Goal: Task Accomplishment & Management: Complete application form

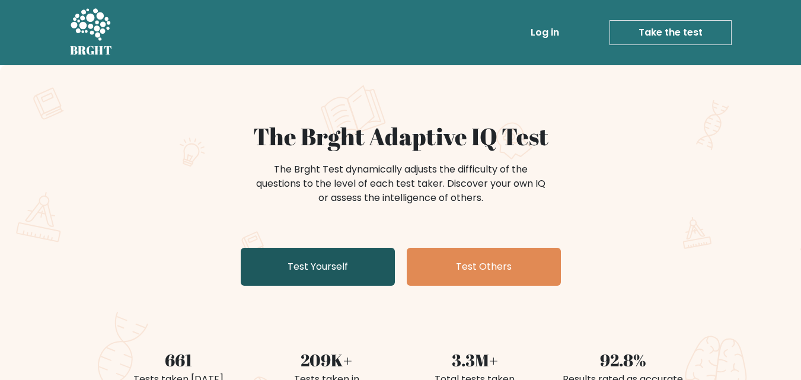
click at [299, 262] on link "Test Yourself" at bounding box center [318, 267] width 154 height 38
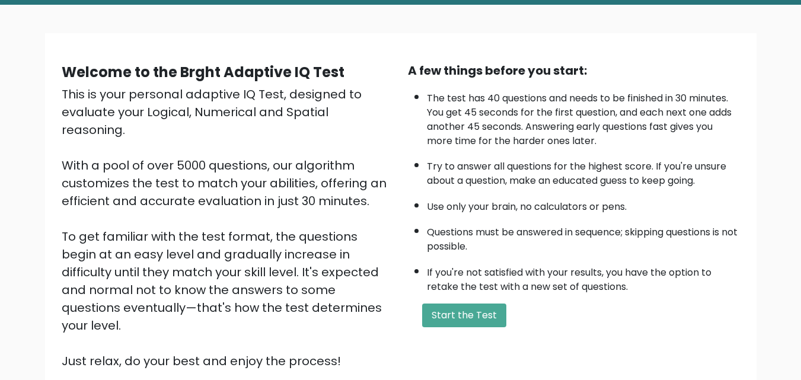
scroll to position [163, 0]
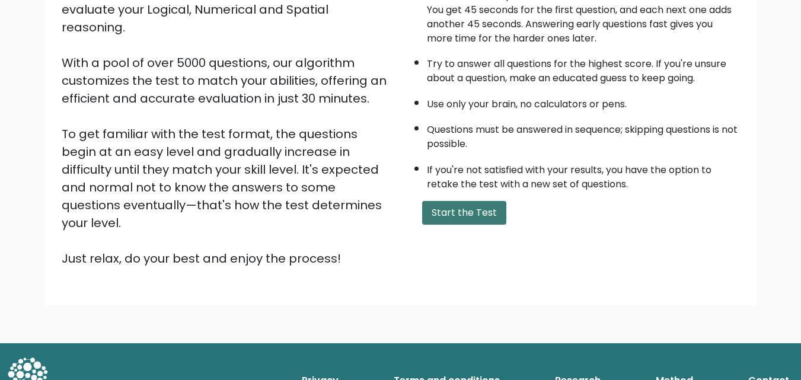
click at [454, 211] on button "Start the Test" at bounding box center [464, 213] width 84 height 24
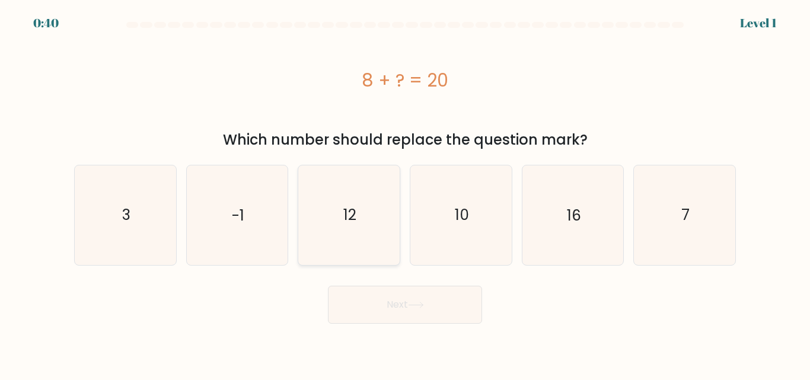
click at [367, 219] on icon "12" at bounding box center [348, 214] width 99 height 99
click at [405, 193] on input "c. 12" at bounding box center [405, 191] width 1 height 3
radio input "true"
click at [420, 304] on icon at bounding box center [416, 305] width 16 height 7
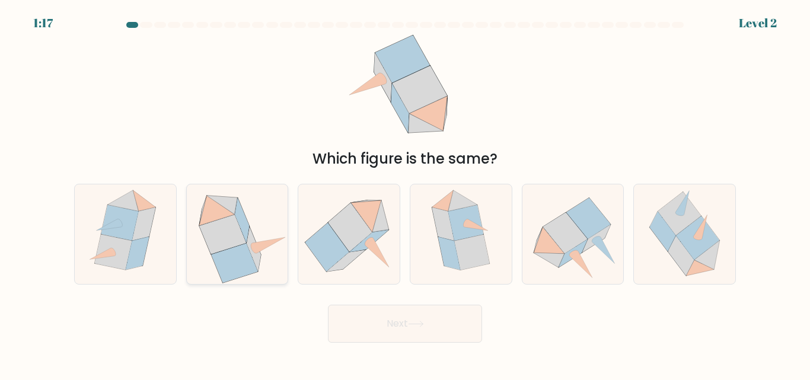
click at [245, 237] on icon at bounding box center [242, 221] width 14 height 44
click at [405, 193] on input "b." at bounding box center [405, 191] width 1 height 3
radio input "true"
click at [399, 320] on button "Next" at bounding box center [405, 324] width 154 height 38
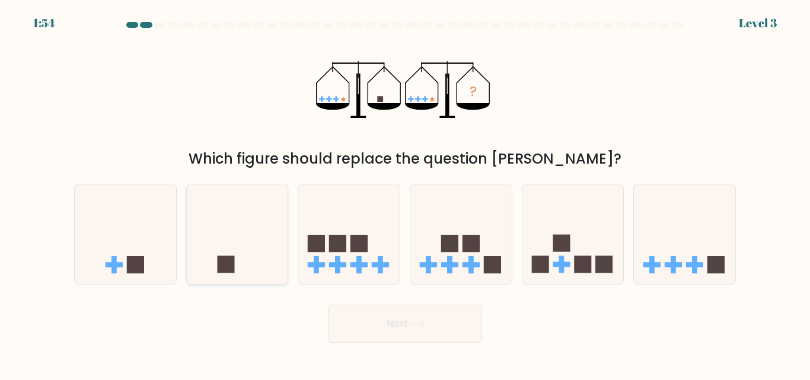
click at [244, 249] on icon at bounding box center [237, 234] width 101 height 84
click at [405, 193] on input "b." at bounding box center [405, 191] width 1 height 3
radio input "true"
click at [406, 334] on button "Next" at bounding box center [405, 324] width 154 height 38
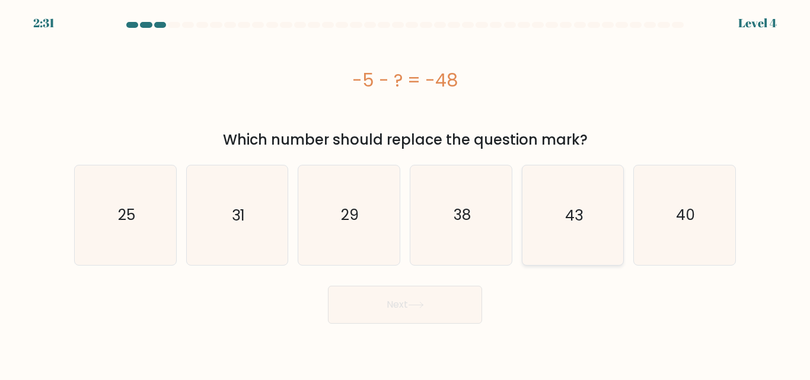
click at [567, 205] on text "43" at bounding box center [574, 215] width 18 height 21
click at [406, 193] on input "e. 43" at bounding box center [405, 191] width 1 height 3
radio input "true"
click at [421, 295] on button "Next" at bounding box center [405, 305] width 154 height 38
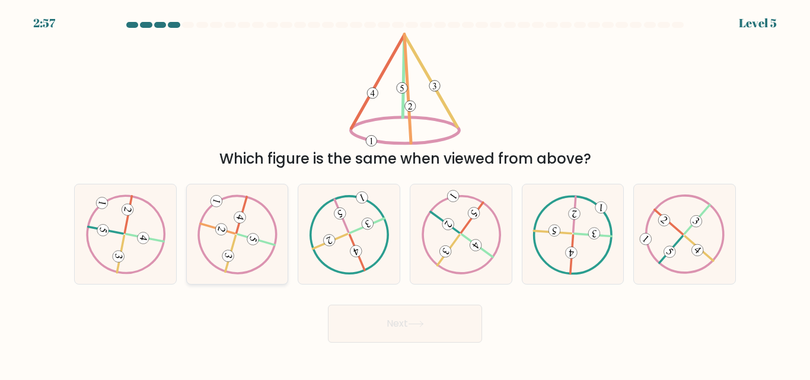
click at [242, 232] on icon at bounding box center [237, 233] width 80 height 79
click at [405, 193] on input "b." at bounding box center [405, 191] width 1 height 3
radio input "true"
click at [365, 325] on button "Next" at bounding box center [405, 324] width 154 height 38
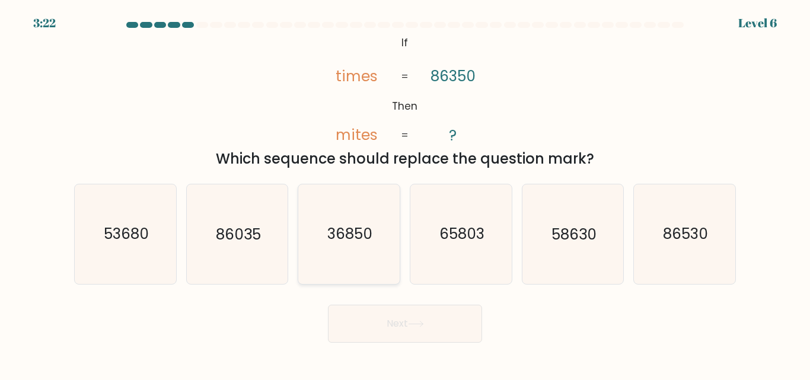
click at [336, 251] on icon "36850" at bounding box center [348, 233] width 99 height 99
click at [405, 193] on input "c. 36850" at bounding box center [405, 191] width 1 height 3
radio input "true"
click at [379, 333] on button "Next" at bounding box center [405, 324] width 154 height 38
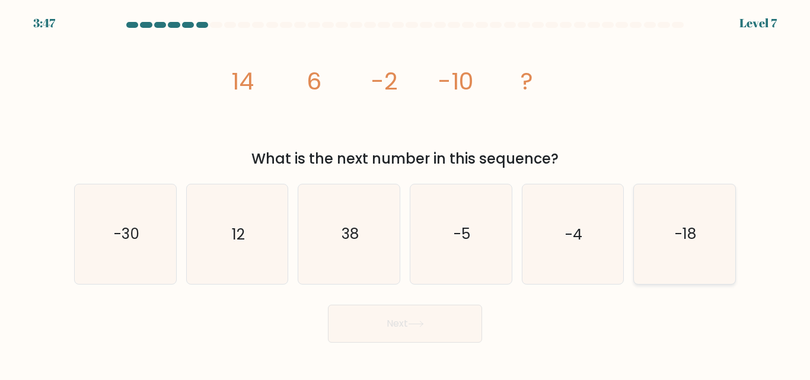
click at [647, 239] on icon "-18" at bounding box center [684, 233] width 99 height 99
click at [406, 193] on input "f. -18" at bounding box center [405, 191] width 1 height 3
radio input "true"
click at [428, 318] on button "Next" at bounding box center [405, 324] width 154 height 38
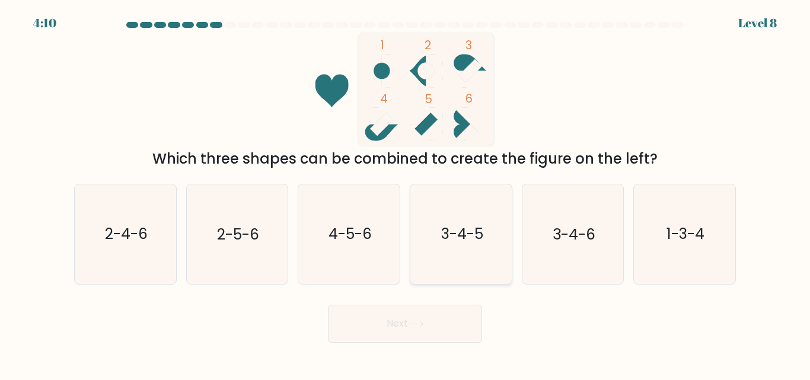
click at [444, 245] on icon "3-4-5" at bounding box center [461, 233] width 99 height 99
click at [406, 193] on input "d. 3-4-5" at bounding box center [405, 191] width 1 height 3
radio input "true"
click at [424, 321] on icon at bounding box center [416, 324] width 16 height 7
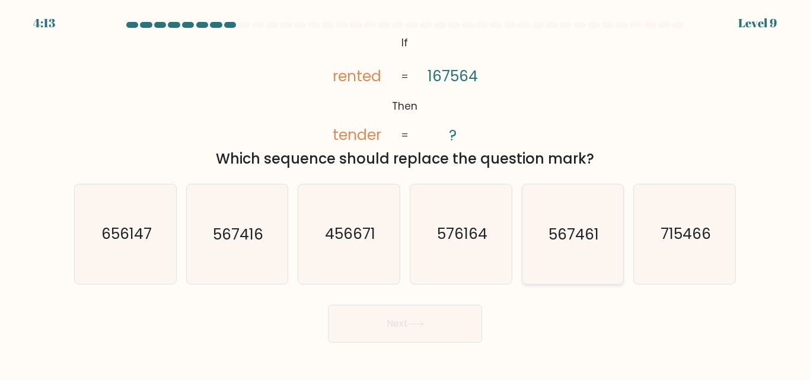
click at [560, 232] on text "567461" at bounding box center [574, 234] width 50 height 21
click at [406, 193] on input "e. 567461" at bounding box center [405, 191] width 1 height 3
radio input "true"
click at [445, 330] on button "Next" at bounding box center [405, 324] width 154 height 38
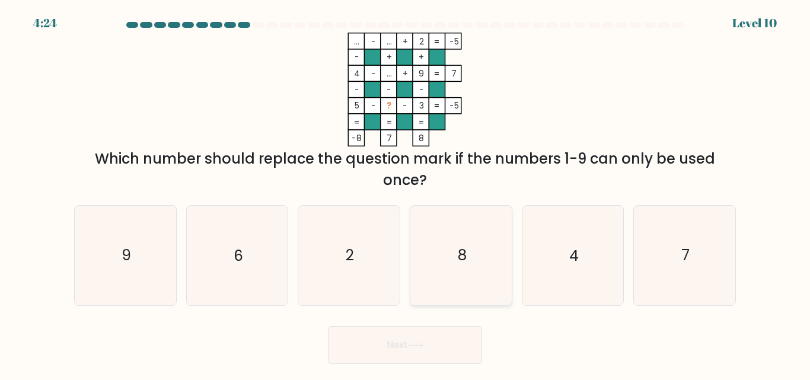
click at [445, 235] on icon "8" at bounding box center [461, 255] width 99 height 99
click at [406, 193] on input "d. 8" at bounding box center [405, 191] width 1 height 3
radio input "true"
click at [394, 345] on button "Next" at bounding box center [405, 345] width 154 height 38
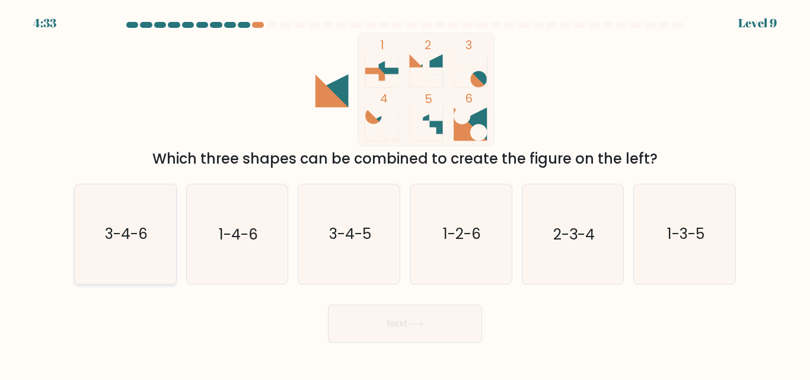
click at [130, 247] on icon "3-4-6" at bounding box center [125, 233] width 99 height 99
click at [405, 193] on input "a. 3-4-6" at bounding box center [405, 191] width 1 height 3
radio input "true"
click at [345, 315] on button "Next" at bounding box center [405, 324] width 154 height 38
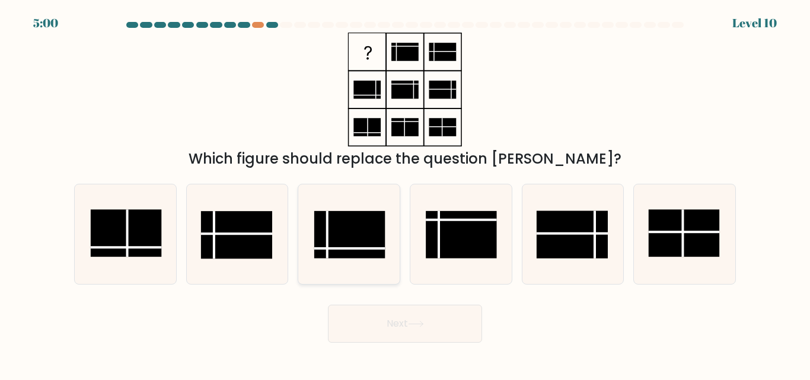
click at [362, 240] on rect at bounding box center [349, 234] width 71 height 47
click at [405, 193] on input "c." at bounding box center [405, 191] width 1 height 3
radio input "true"
click at [415, 312] on button "Next" at bounding box center [405, 324] width 154 height 38
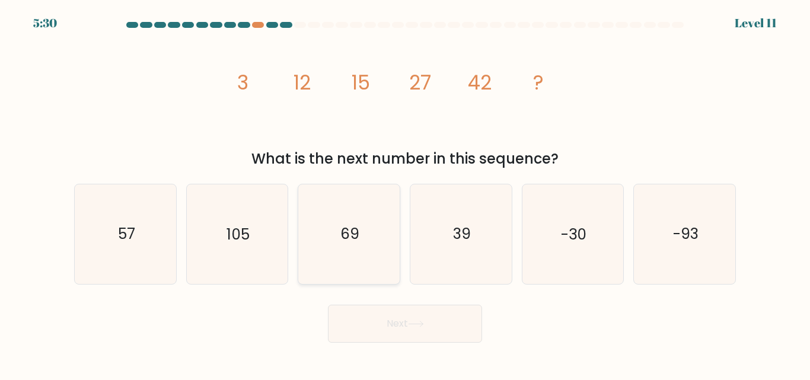
click at [366, 215] on icon "69" at bounding box center [348, 233] width 99 height 99
click at [405, 193] on input "c. 69" at bounding box center [405, 191] width 1 height 3
radio input "true"
click at [393, 323] on button "Next" at bounding box center [405, 324] width 154 height 38
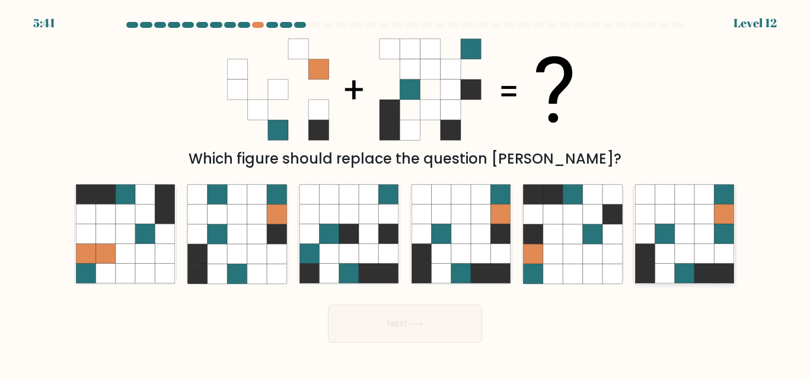
click at [674, 249] on icon at bounding box center [665, 254] width 20 height 20
click at [406, 193] on input "f." at bounding box center [405, 191] width 1 height 3
radio input "true"
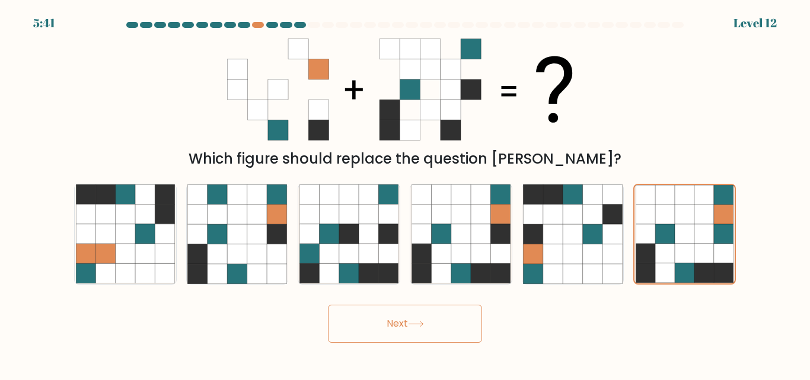
click at [447, 325] on button "Next" at bounding box center [405, 324] width 154 height 38
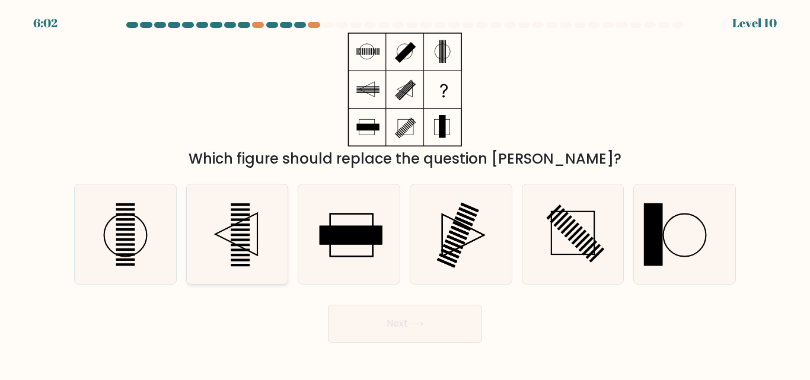
click at [247, 235] on rect at bounding box center [240, 235] width 19 height 2
click at [405, 193] on input "b." at bounding box center [405, 191] width 1 height 3
radio input "true"
click at [404, 320] on button "Next" at bounding box center [405, 324] width 154 height 38
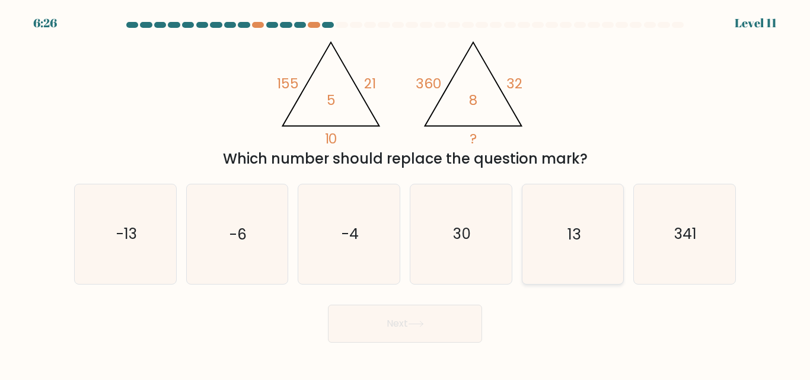
click at [567, 247] on icon "13" at bounding box center [572, 233] width 99 height 99
click at [406, 193] on input "e. 13" at bounding box center [405, 191] width 1 height 3
radio input "true"
click at [468, 329] on button "Next" at bounding box center [405, 324] width 154 height 38
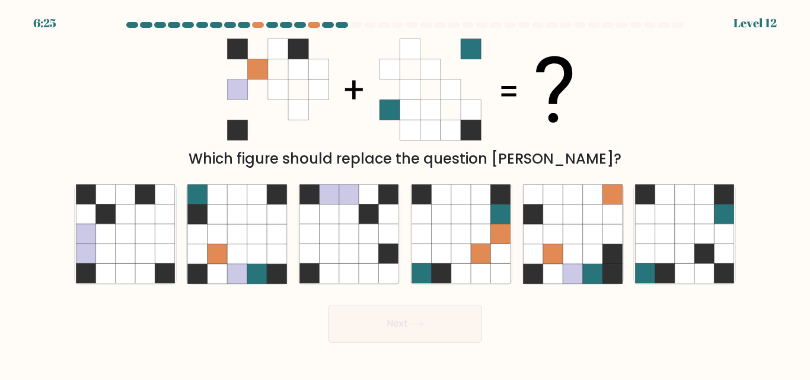
click at [466, 329] on button "Next" at bounding box center [405, 324] width 154 height 38
click at [465, 329] on button "Next" at bounding box center [405, 324] width 154 height 38
click at [540, 294] on form at bounding box center [405, 182] width 810 height 321
click at [200, 242] on icon at bounding box center [198, 235] width 20 height 20
click at [405, 193] on input "b." at bounding box center [405, 191] width 1 height 3
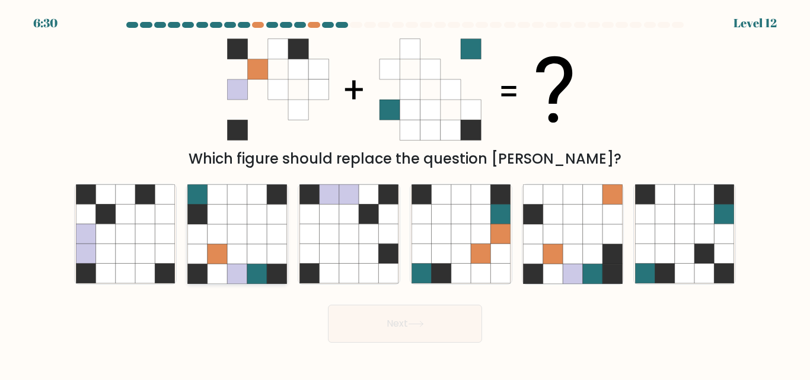
radio input "true"
click at [360, 315] on button "Next" at bounding box center [405, 324] width 154 height 38
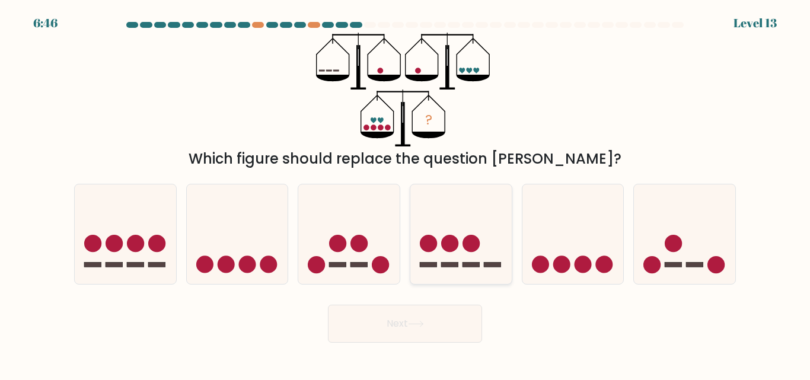
click at [444, 224] on icon at bounding box center [460, 234] width 101 height 84
click at [406, 193] on input "d." at bounding box center [405, 191] width 1 height 3
radio input "true"
click at [466, 260] on icon at bounding box center [461, 234] width 100 height 83
click at [406, 193] on input "d." at bounding box center [405, 191] width 1 height 3
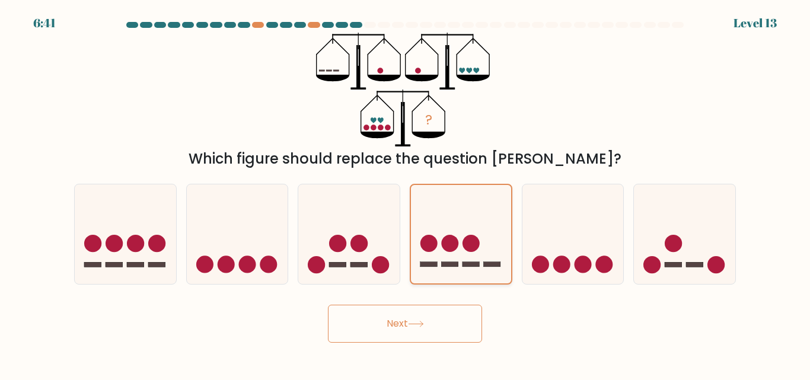
click at [462, 262] on icon at bounding box center [461, 234] width 100 height 83
click at [406, 193] on input "d." at bounding box center [405, 191] width 1 height 3
click at [429, 313] on button "Next" at bounding box center [405, 324] width 154 height 38
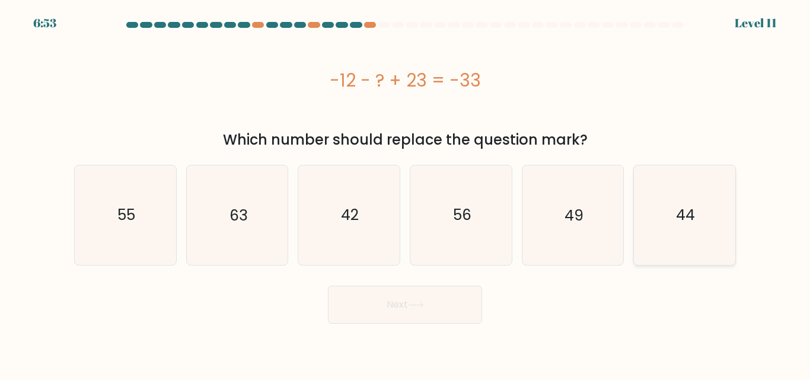
click at [680, 189] on icon "44" at bounding box center [684, 214] width 99 height 99
click at [406, 190] on input "f. 44" at bounding box center [405, 191] width 1 height 3
radio input "true"
click at [464, 289] on button "Next" at bounding box center [405, 305] width 154 height 38
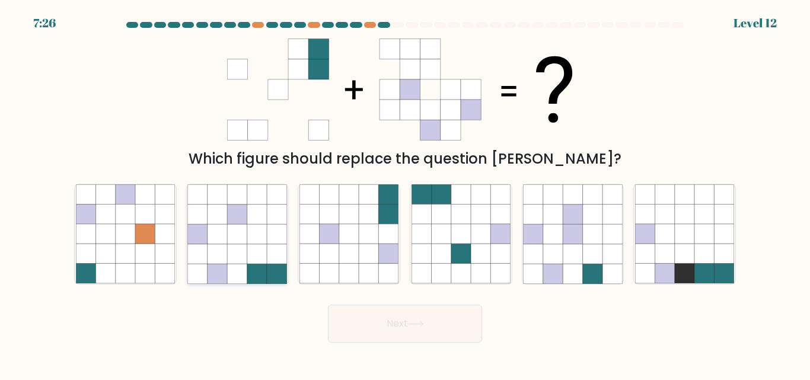
click at [234, 245] on icon at bounding box center [237, 254] width 20 height 20
click at [405, 193] on input "b." at bounding box center [405, 191] width 1 height 3
radio input "true"
click at [437, 340] on button "Next" at bounding box center [405, 324] width 154 height 38
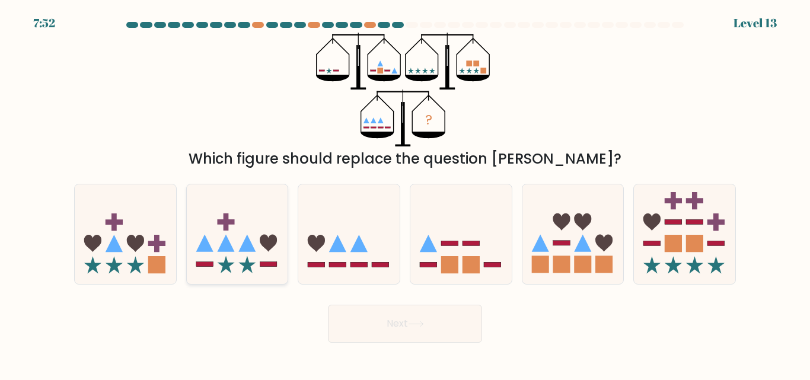
click at [232, 238] on icon at bounding box center [237, 234] width 101 height 84
click at [405, 193] on input "b." at bounding box center [405, 191] width 1 height 3
radio input "true"
click at [232, 238] on icon at bounding box center [237, 234] width 100 height 83
click at [405, 193] on input "b." at bounding box center [405, 191] width 1 height 3
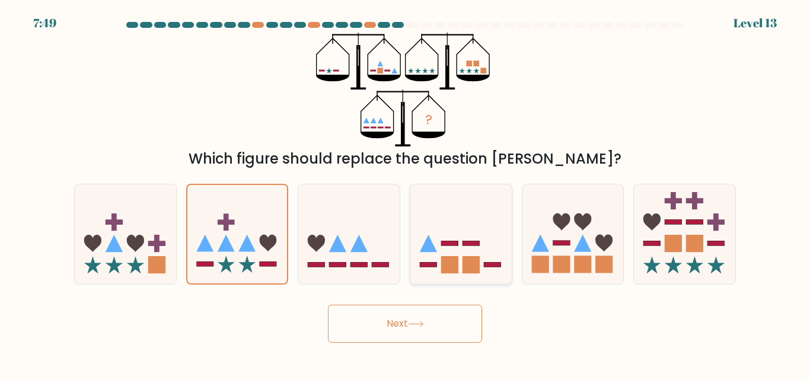
click at [436, 249] on icon at bounding box center [460, 234] width 101 height 84
click at [406, 193] on input "d." at bounding box center [405, 191] width 1 height 3
radio input "true"
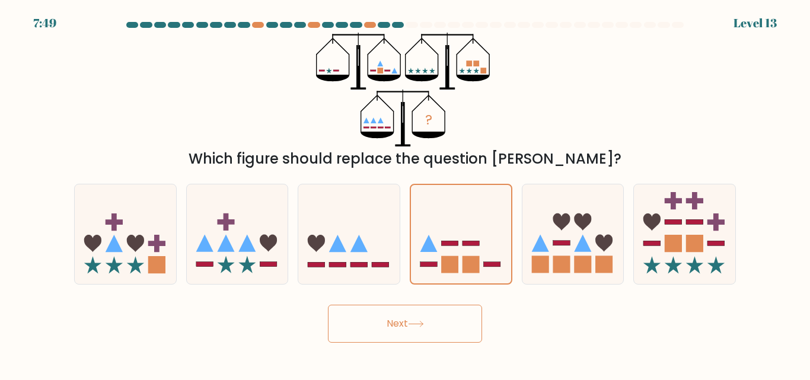
click at [406, 330] on button "Next" at bounding box center [405, 324] width 154 height 38
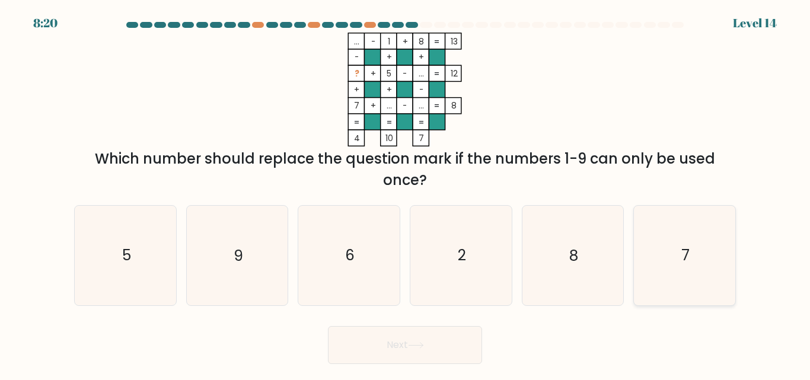
click at [648, 267] on icon "7" at bounding box center [684, 255] width 99 height 99
click at [406, 193] on input "f. 7" at bounding box center [405, 191] width 1 height 3
radio input "true"
click at [423, 344] on icon at bounding box center [416, 345] width 16 height 7
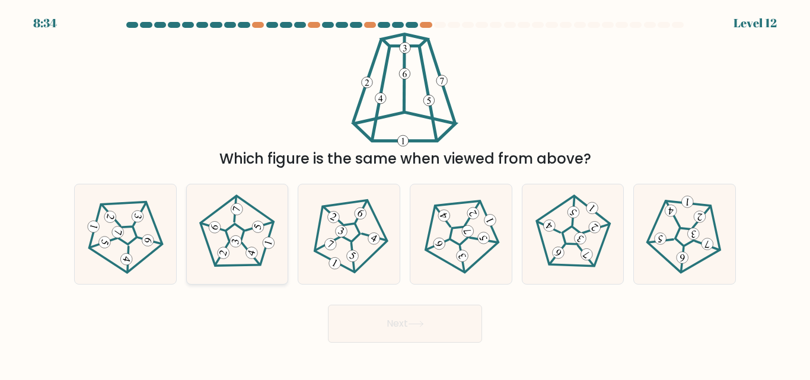
click at [241, 221] on icon at bounding box center [236, 233] width 79 height 79
click at [405, 193] on input "b." at bounding box center [405, 191] width 1 height 3
radio input "true"
click at [356, 325] on button "Next" at bounding box center [405, 324] width 154 height 38
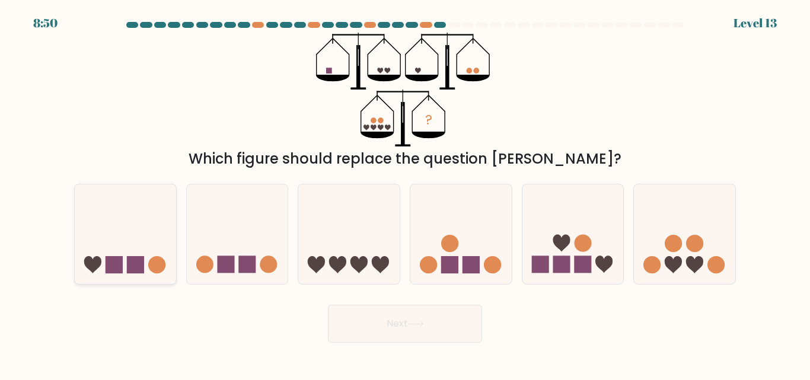
click at [143, 250] on icon at bounding box center [125, 234] width 101 height 84
click at [405, 193] on input "a." at bounding box center [405, 191] width 1 height 3
radio input "true"
click at [413, 333] on button "Next" at bounding box center [405, 324] width 154 height 38
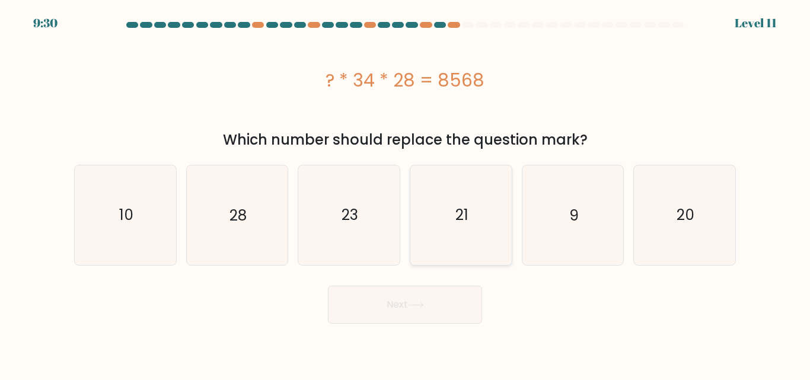
click at [454, 227] on icon "21" at bounding box center [461, 214] width 99 height 99
click at [406, 193] on input "d. 21" at bounding box center [405, 191] width 1 height 3
radio input "true"
click at [438, 302] on button "Next" at bounding box center [405, 305] width 154 height 38
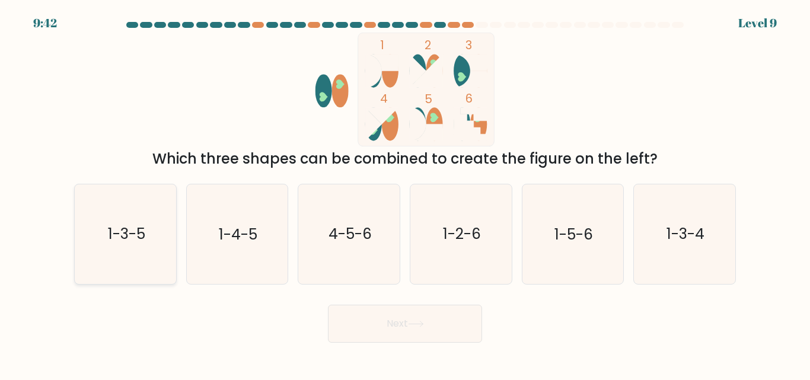
click at [142, 241] on text "1-3-5" at bounding box center [125, 234] width 37 height 21
click at [405, 193] on input "a. 1-3-5" at bounding box center [405, 191] width 1 height 3
radio input "true"
click at [355, 336] on button "Next" at bounding box center [405, 324] width 154 height 38
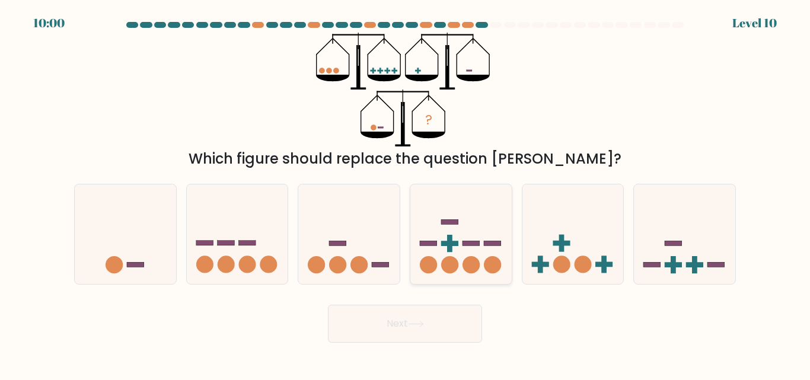
click at [448, 257] on circle at bounding box center [449, 264] width 17 height 17
click at [406, 193] on input "d." at bounding box center [405, 191] width 1 height 3
radio input "true"
click at [454, 340] on button "Next" at bounding box center [405, 324] width 154 height 38
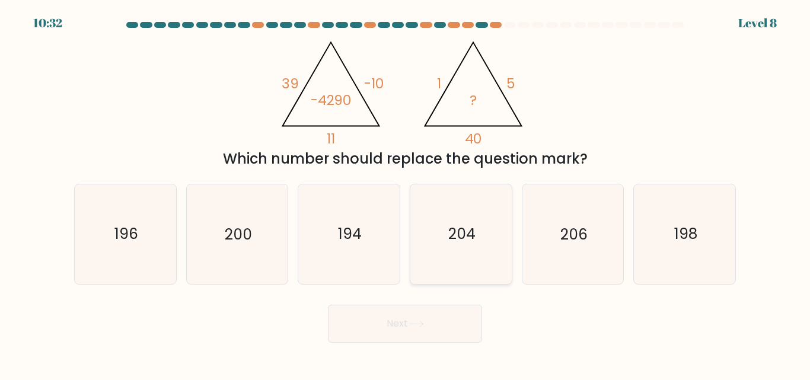
click at [467, 241] on text "204" at bounding box center [461, 234] width 27 height 21
click at [406, 193] on input "d. 204" at bounding box center [405, 191] width 1 height 3
radio input "true"
click at [422, 326] on icon at bounding box center [416, 324] width 16 height 7
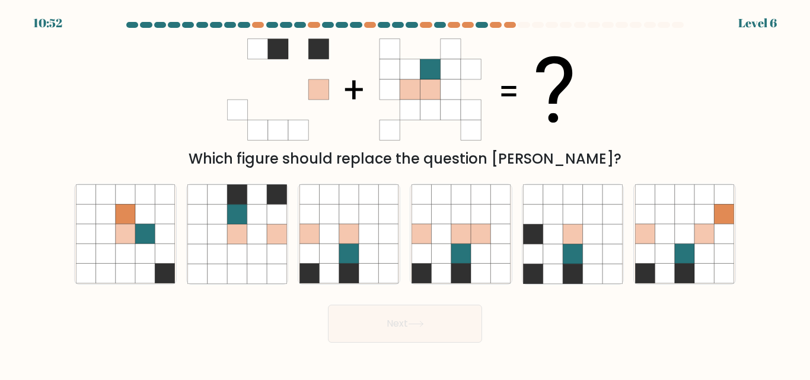
click at [403, 229] on div "c." at bounding box center [349, 234] width 112 height 100
click at [461, 261] on icon at bounding box center [461, 254] width 20 height 20
click at [406, 193] on input "d." at bounding box center [405, 191] width 1 height 3
radio input "true"
click at [433, 326] on button "Next" at bounding box center [405, 324] width 154 height 38
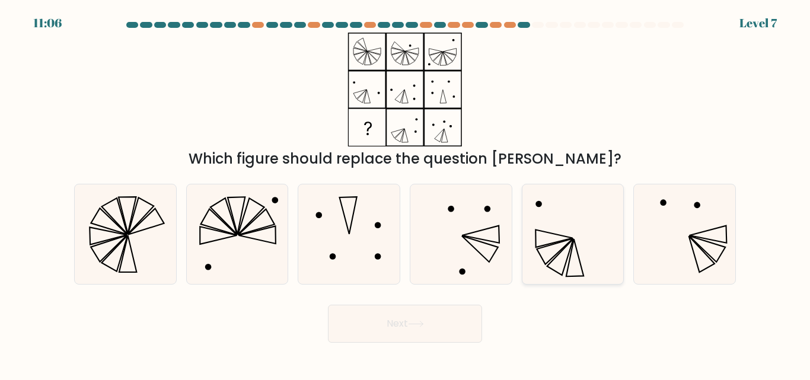
click at [558, 245] on icon at bounding box center [572, 233] width 99 height 99
click at [406, 193] on input "e." at bounding box center [405, 191] width 1 height 3
radio input "true"
click at [448, 313] on button "Next" at bounding box center [405, 324] width 154 height 38
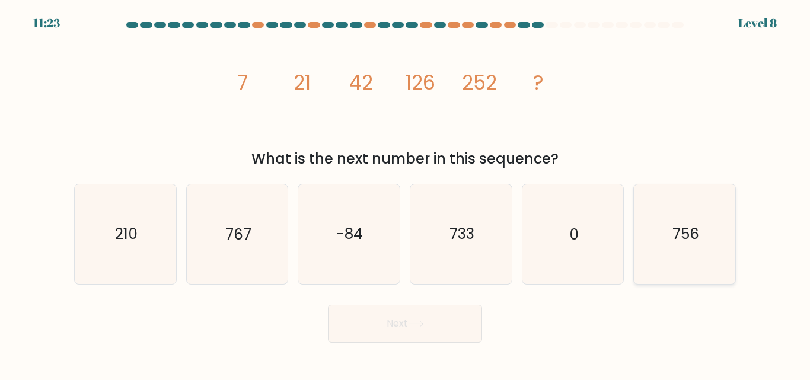
click at [661, 202] on icon "756" at bounding box center [684, 233] width 99 height 99
click at [406, 193] on input "f. 756" at bounding box center [405, 191] width 1 height 3
radio input "true"
click at [454, 315] on button "Next" at bounding box center [405, 324] width 154 height 38
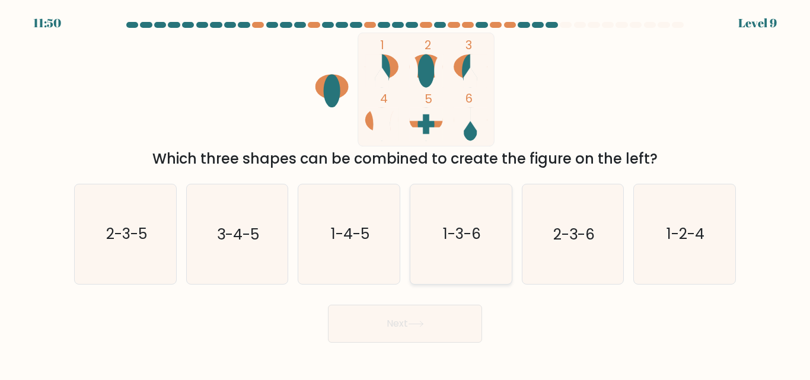
drag, startPoint x: 448, startPoint y: 252, endPoint x: 441, endPoint y: 279, distance: 28.2
click at [448, 251] on icon "1-3-6" at bounding box center [461, 233] width 99 height 99
click at [406, 193] on input "d. 1-3-6" at bounding box center [405, 191] width 1 height 3
radio input "true"
click at [419, 324] on icon at bounding box center [416, 323] width 14 height 5
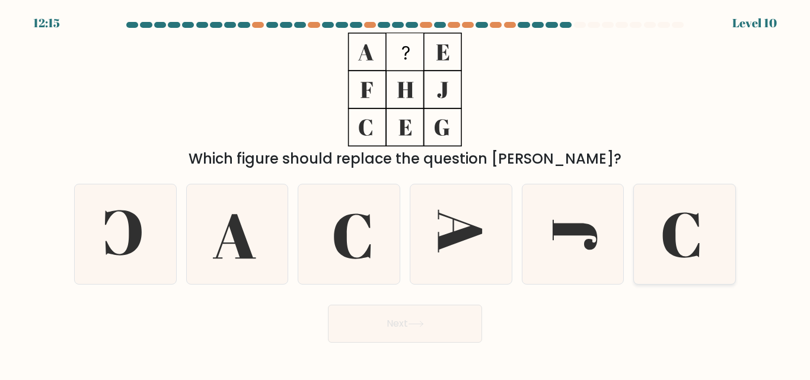
click at [683, 244] on icon at bounding box center [684, 233] width 99 height 99
click at [406, 193] on input "f." at bounding box center [405, 191] width 1 height 3
radio input "true"
click at [451, 321] on button "Next" at bounding box center [405, 324] width 154 height 38
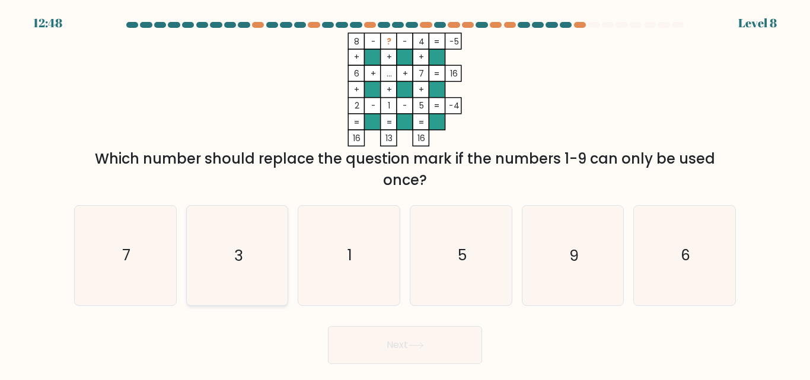
click at [256, 267] on icon "3" at bounding box center [236, 255] width 99 height 99
click at [405, 193] on input "b. 3" at bounding box center [405, 191] width 1 height 3
radio input "true"
click at [403, 355] on button "Next" at bounding box center [405, 345] width 154 height 38
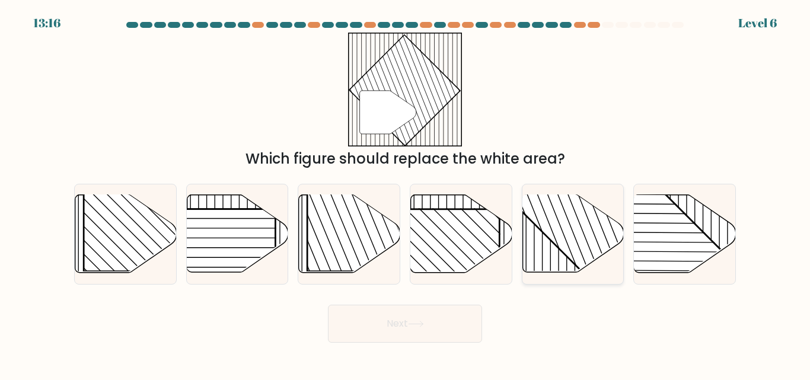
click at [538, 231] on icon at bounding box center [572, 234] width 101 height 78
click at [406, 193] on input "e." at bounding box center [405, 191] width 1 height 3
radio input "true"
click at [407, 330] on button "Next" at bounding box center [405, 324] width 154 height 38
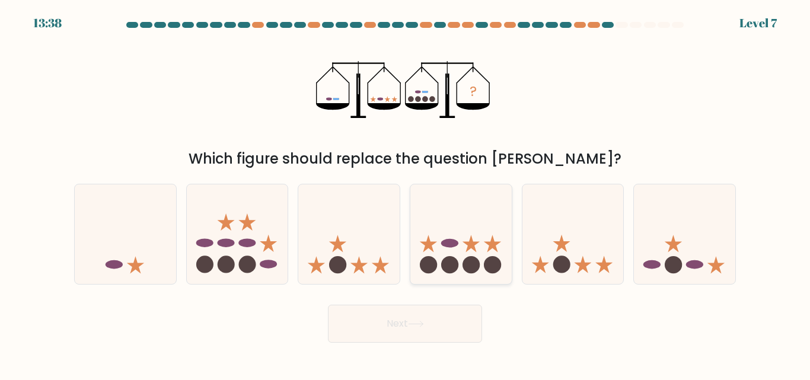
click at [466, 244] on icon at bounding box center [460, 234] width 101 height 84
click at [406, 193] on input "d." at bounding box center [405, 191] width 1 height 3
radio input "true"
click at [448, 322] on button "Next" at bounding box center [405, 324] width 154 height 38
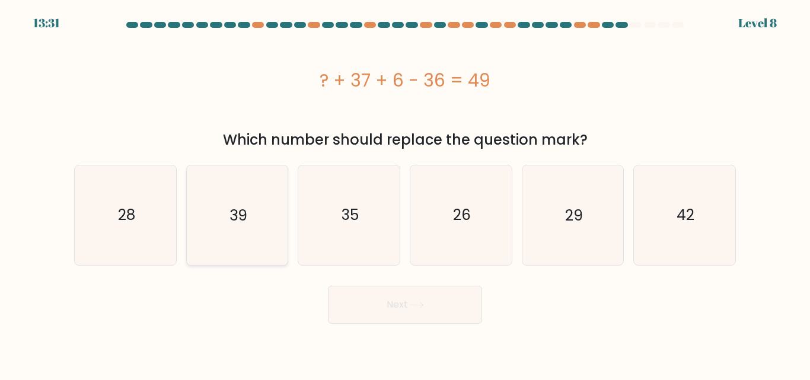
click at [271, 215] on icon "39" at bounding box center [236, 214] width 99 height 99
click at [405, 193] on input "b. 39" at bounding box center [405, 191] width 1 height 3
radio input "true"
click at [388, 314] on button "Next" at bounding box center [405, 305] width 154 height 38
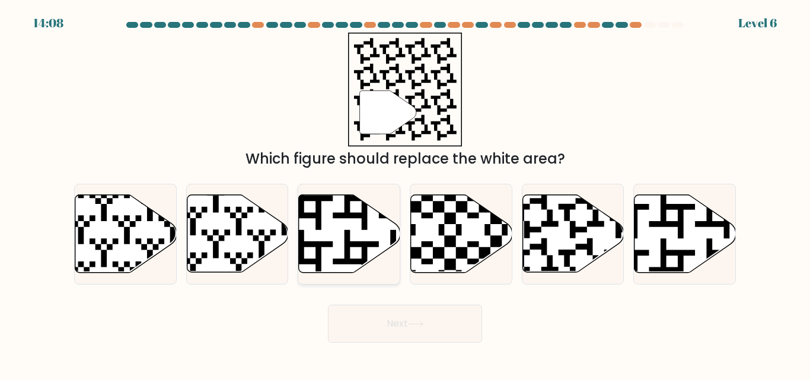
click at [350, 248] on icon at bounding box center [349, 234] width 101 height 78
click at [405, 193] on input "c." at bounding box center [405, 191] width 1 height 3
radio input "true"
click at [405, 323] on button "Next" at bounding box center [405, 324] width 154 height 38
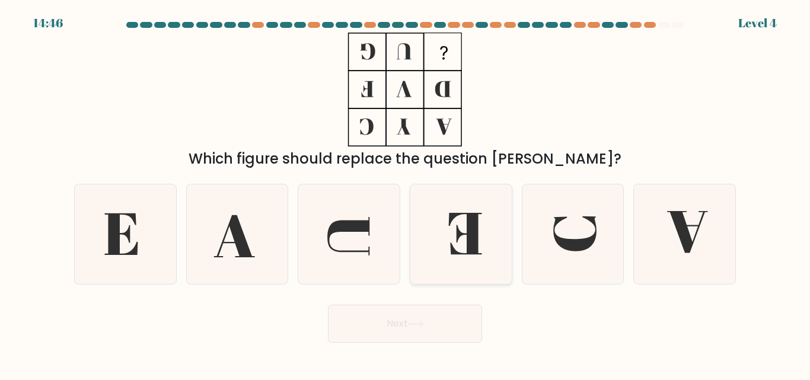
drag, startPoint x: 490, startPoint y: 242, endPoint x: 476, endPoint y: 252, distance: 17.9
click at [490, 242] on icon at bounding box center [461, 233] width 99 height 99
click at [406, 193] on input "d." at bounding box center [405, 191] width 1 height 3
radio input "true"
click at [433, 321] on button "Next" at bounding box center [405, 324] width 154 height 38
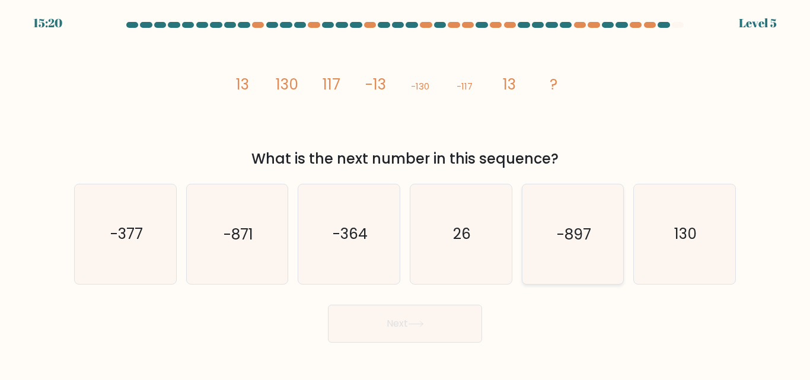
drag, startPoint x: 649, startPoint y: 252, endPoint x: 596, endPoint y: 277, distance: 58.9
click at [649, 251] on icon "130" at bounding box center [684, 233] width 99 height 99
click at [406, 193] on input "f. 130" at bounding box center [405, 191] width 1 height 3
radio input "true"
click at [449, 326] on button "Next" at bounding box center [405, 324] width 154 height 38
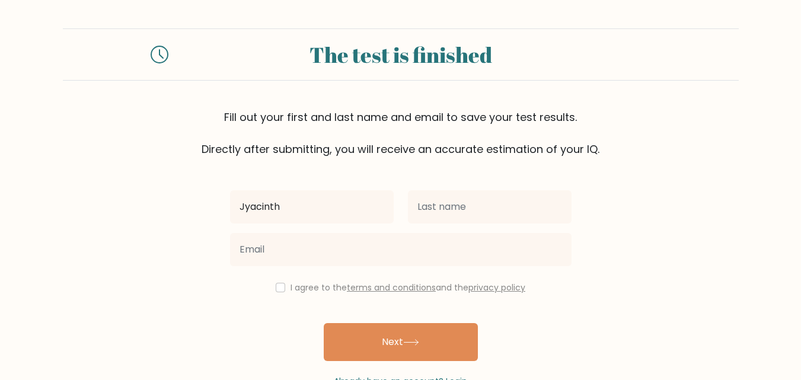
type input "Jyacinth"
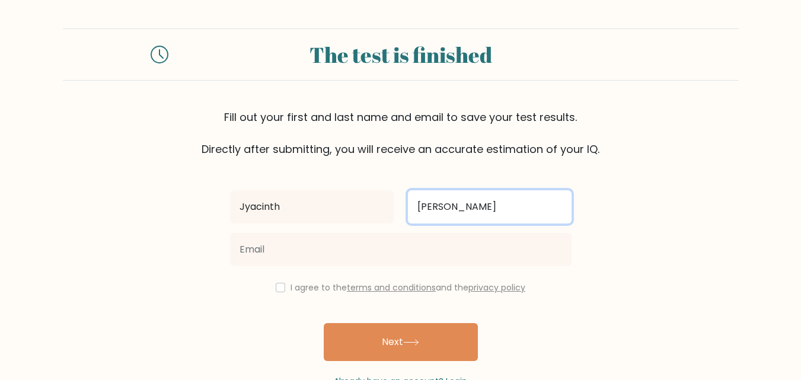
type input "Velasco"
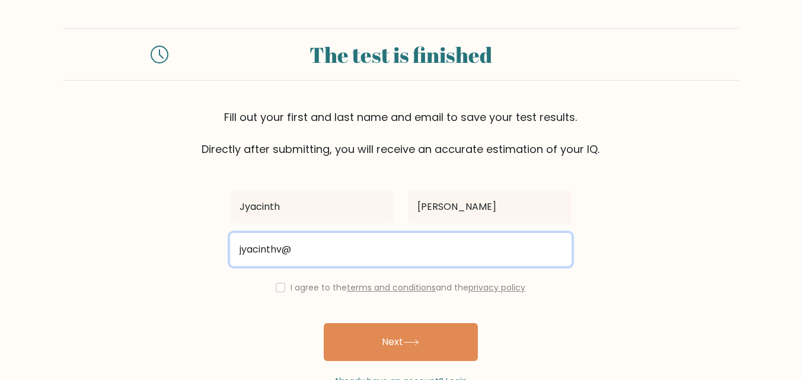
type input "jyacinthv@gmail.com"
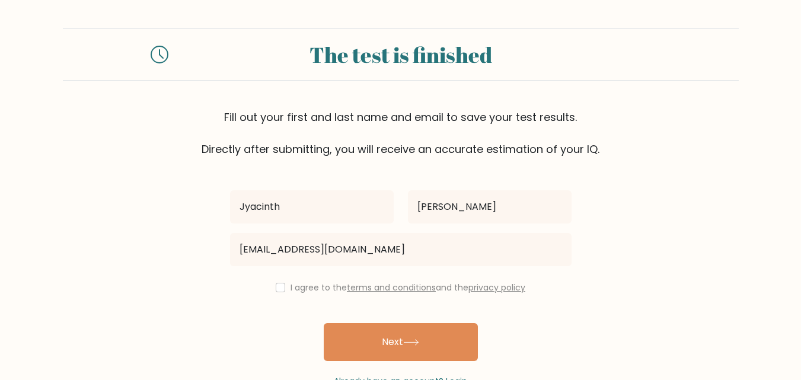
click at [283, 286] on div "I agree to the terms and conditions and the privacy policy" at bounding box center [401, 287] width 356 height 14
click at [278, 290] on input "checkbox" at bounding box center [280, 287] width 9 height 9
checkbox input "true"
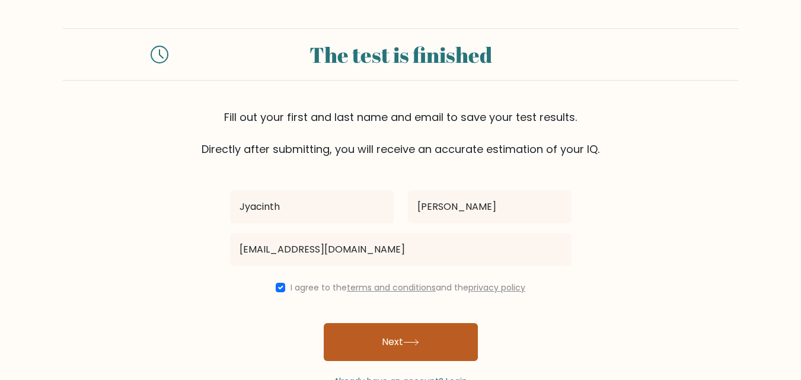
click at [349, 330] on button "Next" at bounding box center [401, 342] width 154 height 38
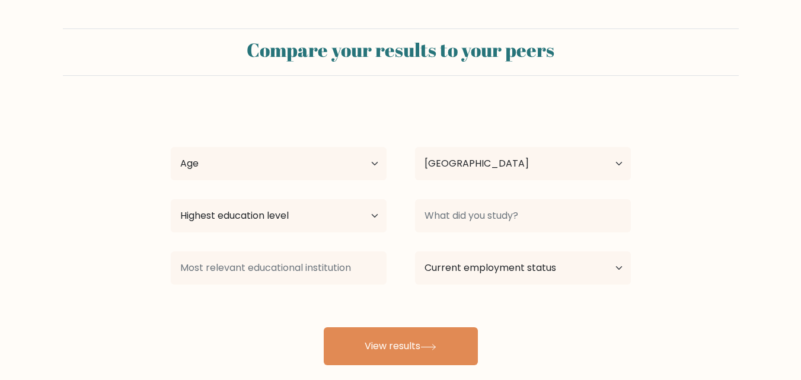
select select "PH"
drag, startPoint x: 324, startPoint y: 165, endPoint x: 322, endPoint y: 178, distance: 13.2
click at [324, 165] on select "Age Under [DEMOGRAPHIC_DATA] [DEMOGRAPHIC_DATA] [DEMOGRAPHIC_DATA] [DEMOGRAPHIC…" at bounding box center [279, 163] width 216 height 33
select select "25_34"
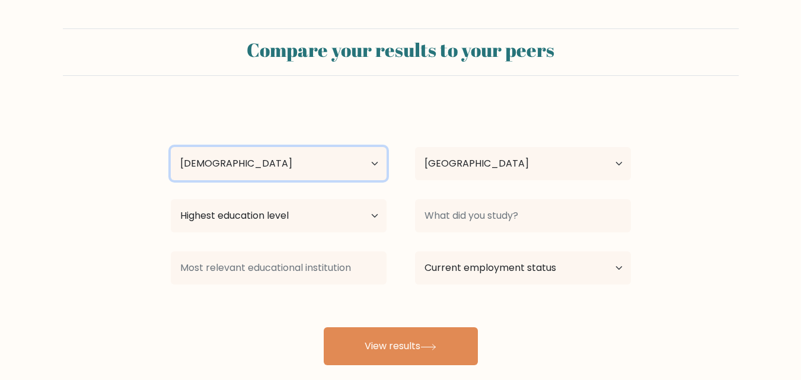
click at [171, 147] on select "Age Under [DEMOGRAPHIC_DATA] [DEMOGRAPHIC_DATA] [DEMOGRAPHIC_DATA] [DEMOGRAPHIC…" at bounding box center [279, 163] width 216 height 33
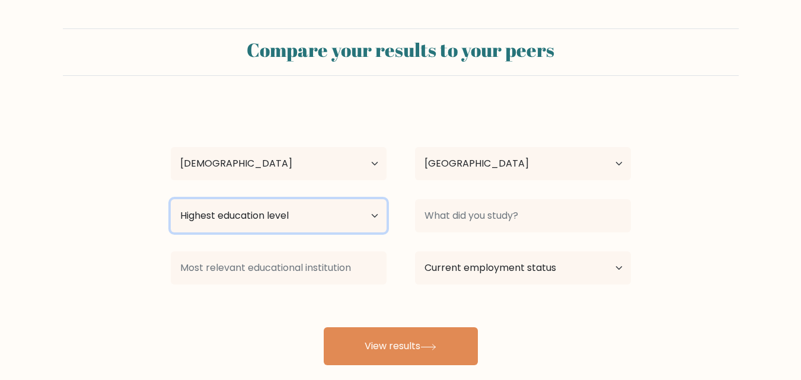
click at [338, 215] on select "Highest education level No schooling Primary Lower Secondary Upper Secondary Oc…" at bounding box center [279, 215] width 216 height 33
select select "bachelors_degree"
click at [171, 199] on select "Highest education level No schooling Primary Lower Secondary Upper Secondary Oc…" at bounding box center [279, 215] width 216 height 33
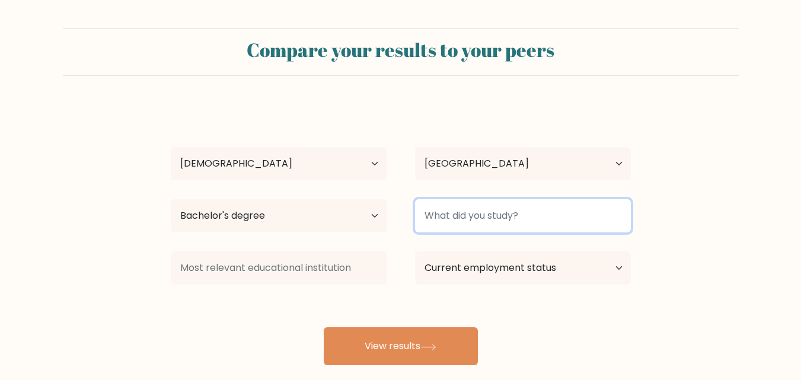
click at [442, 215] on input at bounding box center [523, 215] width 216 height 33
click at [460, 221] on input at bounding box center [523, 215] width 216 height 33
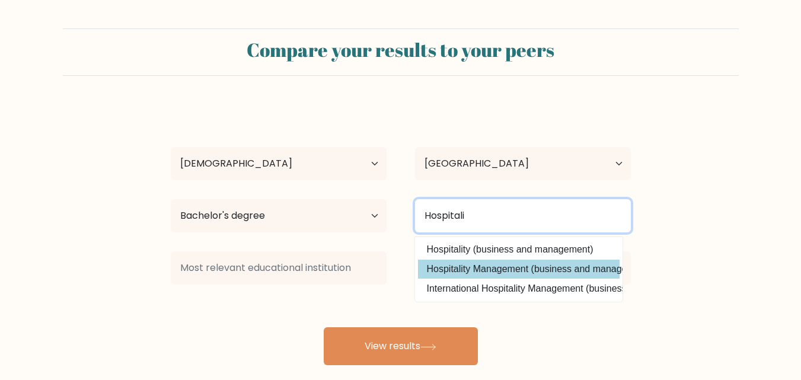
type input "Hospitali"
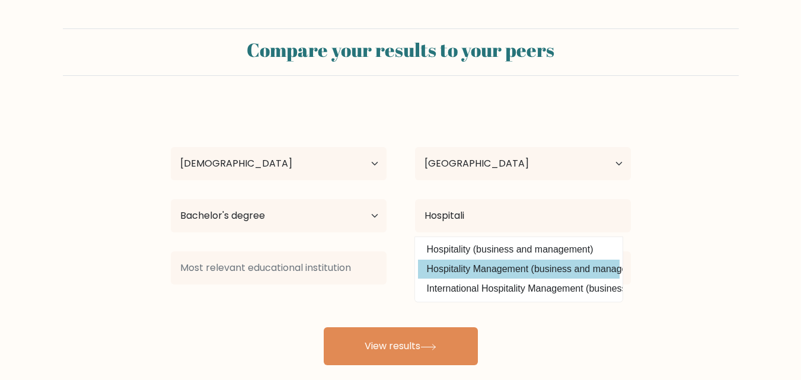
click at [514, 266] on div "[PERSON_NAME] Age Under [DEMOGRAPHIC_DATA] [DEMOGRAPHIC_DATA] [DEMOGRAPHIC_DATA…" at bounding box center [401, 234] width 474 height 261
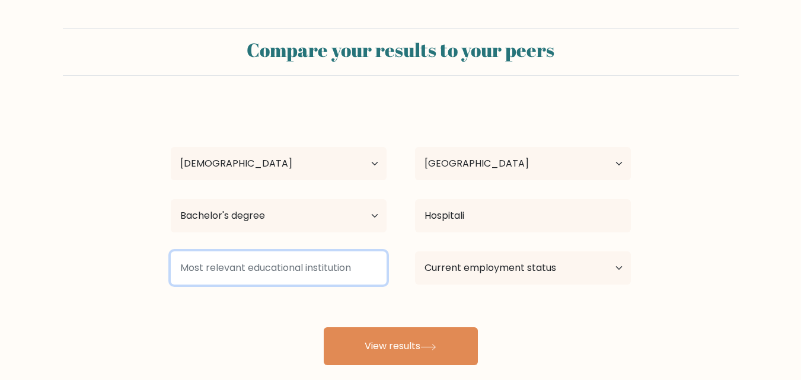
click at [309, 267] on input at bounding box center [279, 267] width 216 height 33
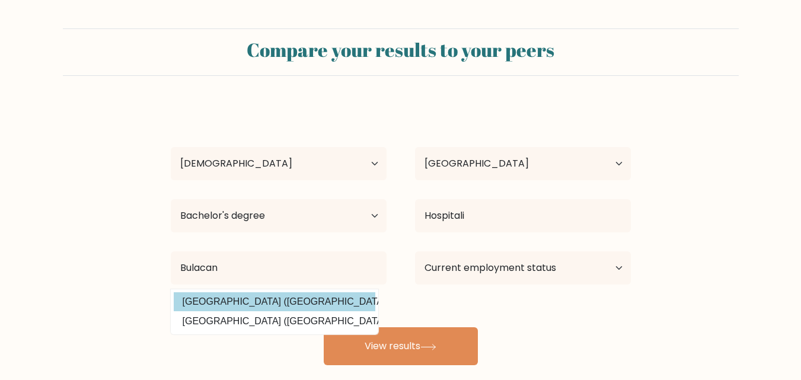
click at [329, 308] on option "[GEOGRAPHIC_DATA] ([GEOGRAPHIC_DATA])" at bounding box center [275, 301] width 202 height 19
type input "[GEOGRAPHIC_DATA]"
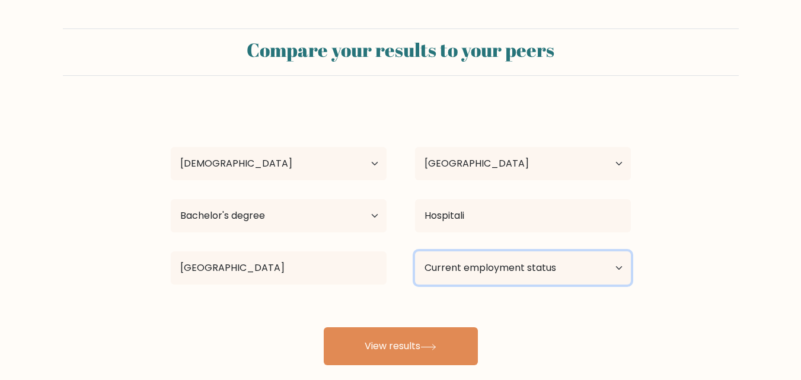
click at [470, 268] on select "Current employment status Employed Student Retired Other / prefer not to answer" at bounding box center [523, 267] width 216 height 33
select select "other"
click at [415, 251] on select "Current employment status Employed Student Retired Other / prefer not to answer" at bounding box center [523, 267] width 216 height 33
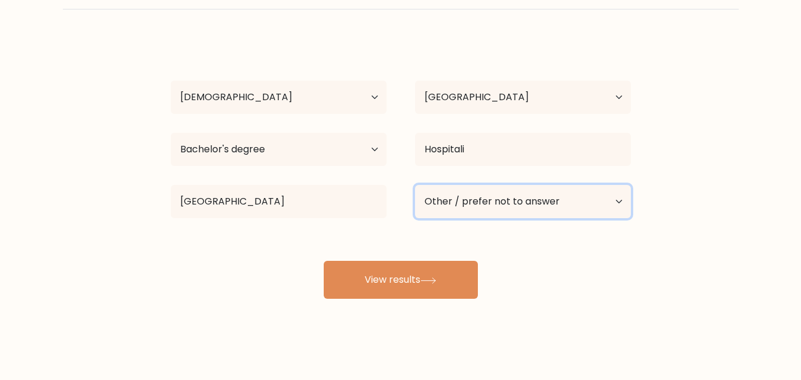
scroll to position [69, 0]
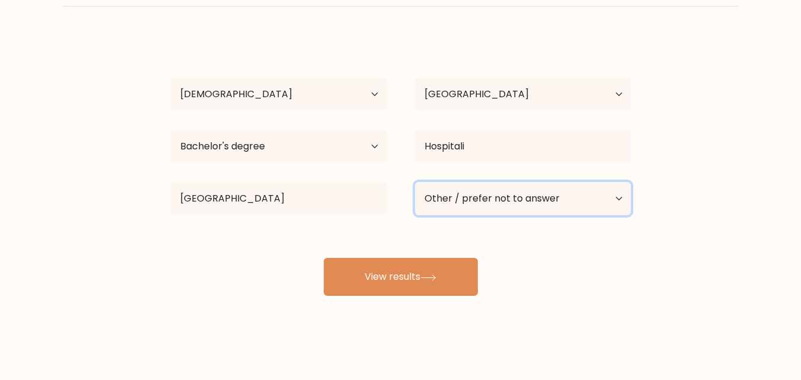
click at [505, 192] on select "Current employment status Employed Student Retired Other / prefer not to answer" at bounding box center [523, 198] width 216 height 33
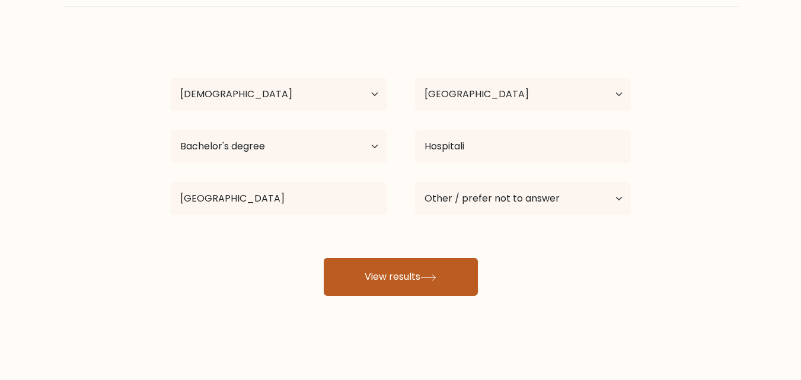
click at [366, 278] on button "View results" at bounding box center [401, 277] width 154 height 38
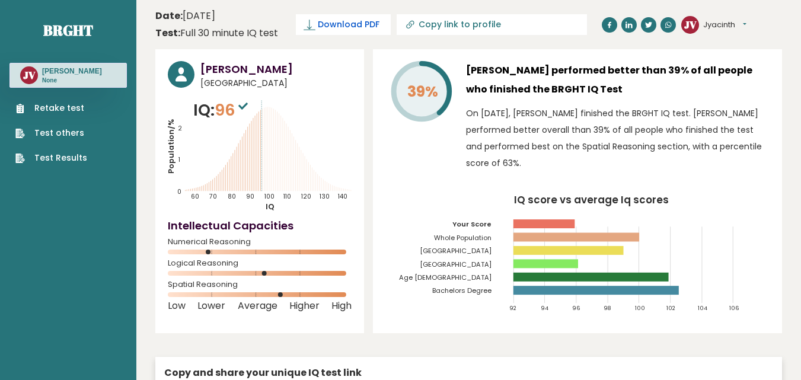
click at [339, 23] on span "Download PDF" at bounding box center [349, 24] width 62 height 12
